Goal: Information Seeking & Learning: Learn about a topic

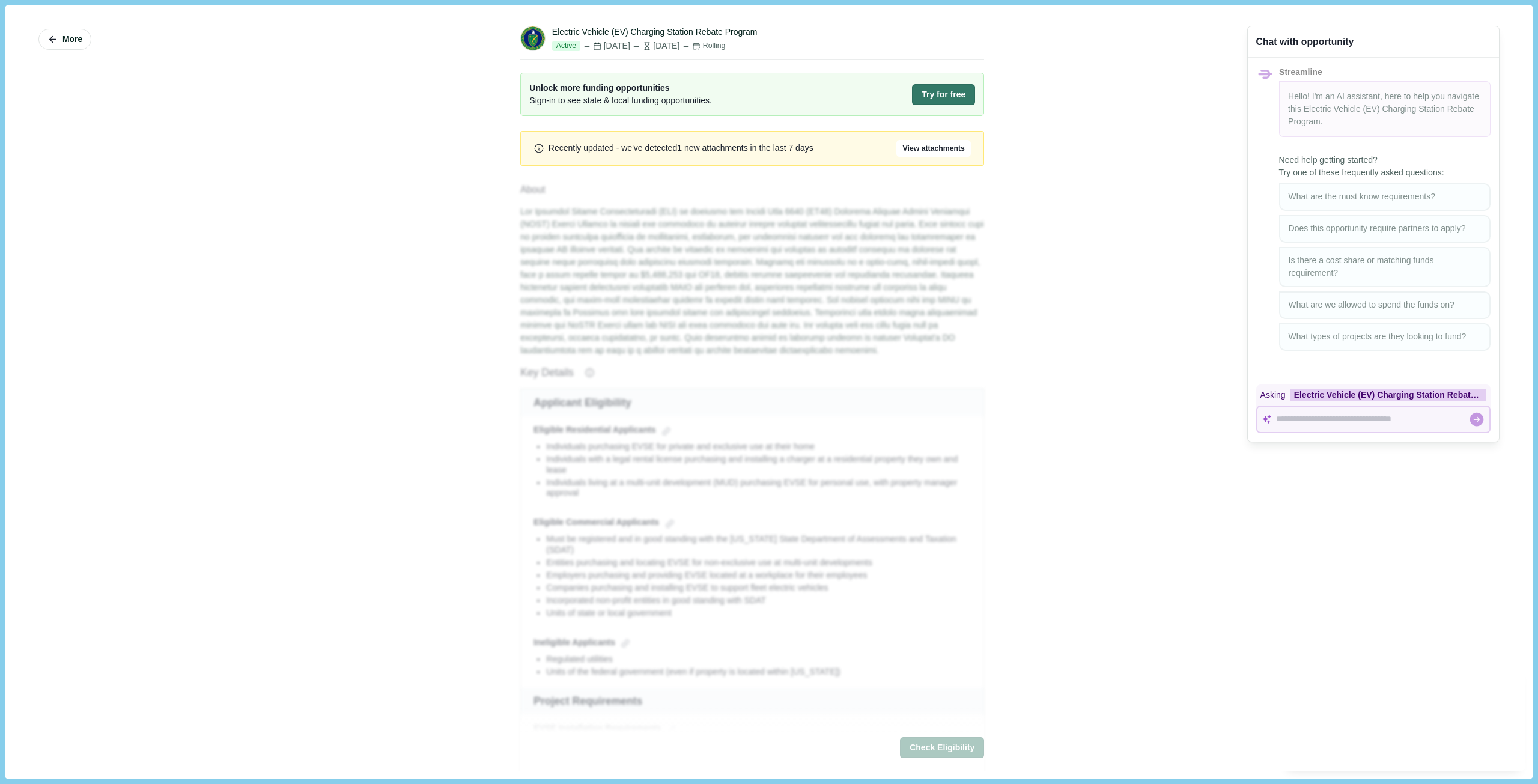
drag, startPoint x: 443, startPoint y: 444, endPoint x: 444, endPoint y: 437, distance: 7.1
